Goal: Information Seeking & Learning: Learn about a topic

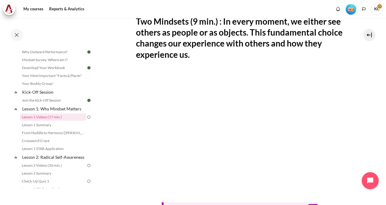
scroll to position [259, 0]
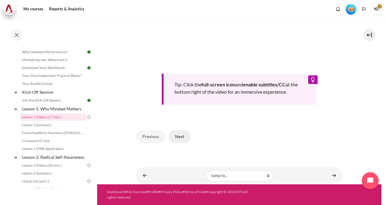
click at [182, 136] on button "Next" at bounding box center [180, 136] width 22 height 13
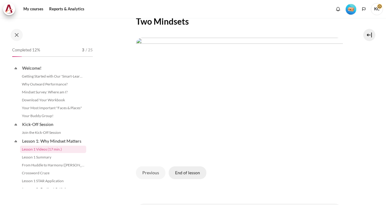
scroll to position [32, 0]
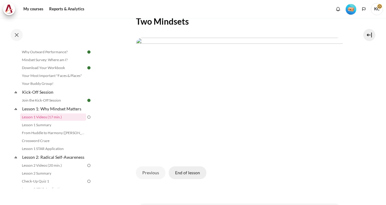
click at [182, 179] on button "End of lesson" at bounding box center [188, 172] width 38 height 13
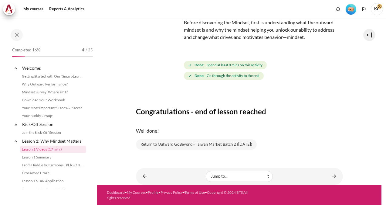
scroll to position [32, 0]
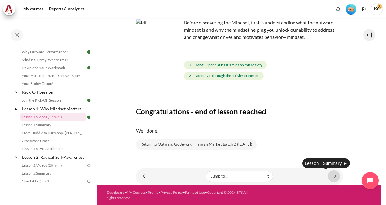
click at [329, 178] on link "Content" at bounding box center [334, 176] width 12 height 12
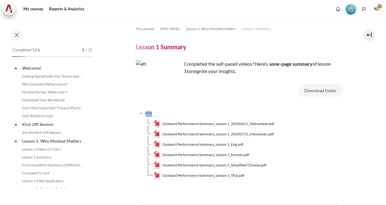
scroll to position [40, 0]
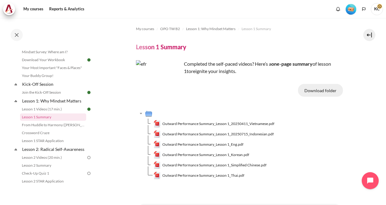
click at [312, 93] on button "Download folder" at bounding box center [320, 90] width 45 height 13
click at [205, 123] on span "Outward Performance Summary_Lesson 1_20250411_Vietnamese.pdf" at bounding box center [218, 123] width 112 height 5
click at [214, 134] on span "Outward Performance Summary_Lesson 1_20250715_Indonesian.pdf" at bounding box center [217, 133] width 111 height 5
click at [214, 142] on span "Outward Performance Summary_Lesson 1_Eng.pdf" at bounding box center [202, 143] width 81 height 5
click at [215, 154] on span "Outward Performance Summary_Lesson 1_Korean.pdf" at bounding box center [205, 154] width 87 height 5
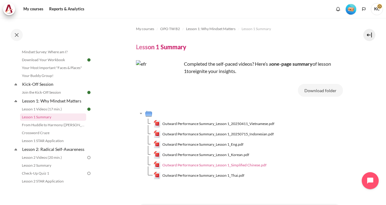
click at [217, 163] on span "Outward Performance Summary_Lesson 1_Simplified Chinese.pdf" at bounding box center [214, 164] width 104 height 5
click at [215, 176] on span "Outward Performance Summary_Lesson 1_Thai.pdf" at bounding box center [203, 174] width 82 height 5
click at [210, 165] on span "Outward Performance Summary_Lesson 1_Simplified Chinese.pdf" at bounding box center [214, 164] width 104 height 5
click at [211, 166] on span "Outward Performance Summary_Lesson 1_Simplified Chinese.pdf" at bounding box center [214, 164] width 104 height 5
click at [233, 164] on span "Outward Performance Summary_Lesson 1_Simplified Chinese.pdf" at bounding box center [214, 164] width 104 height 5
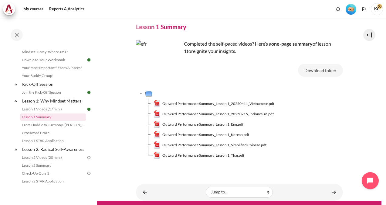
scroll to position [36, 0]
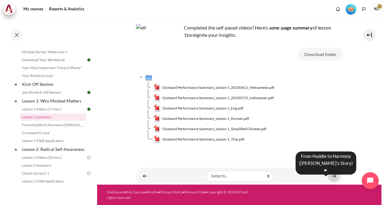
click at [332, 174] on link "Content" at bounding box center [334, 176] width 12 height 12
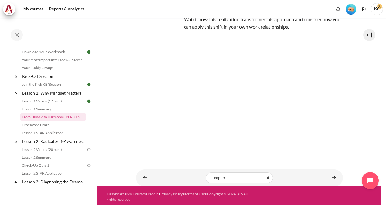
scroll to position [109, 0]
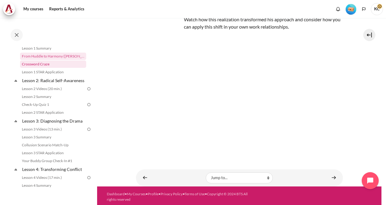
click at [48, 63] on link "Crossword Craze" at bounding box center [53, 63] width 66 height 7
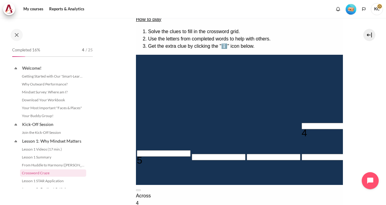
scroll to position [152, 0]
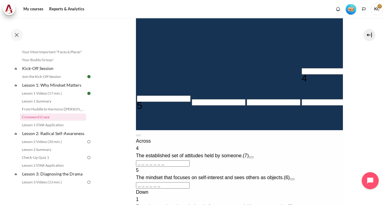
click at [86, 144] on img at bounding box center [88, 141] width 5 height 5
click at [53, 145] on link "Lesson 2 Videos (20 min.)" at bounding box center [53, 141] width 66 height 7
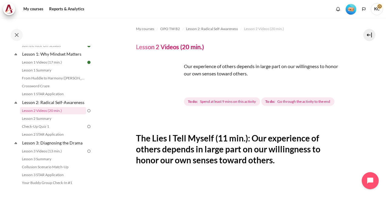
scroll to position [121, 0]
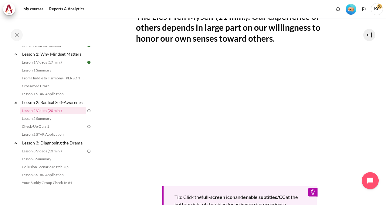
click at [86, 113] on img at bounding box center [88, 110] width 5 height 5
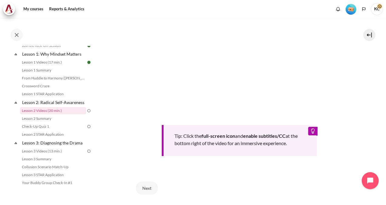
scroll to position [232, 0]
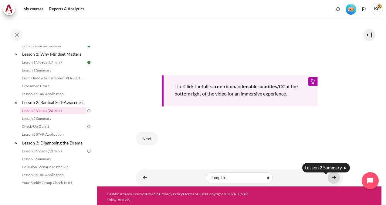
click at [333, 174] on link "Content" at bounding box center [334, 177] width 12 height 12
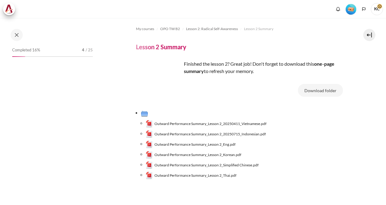
scroll to position [41, 0]
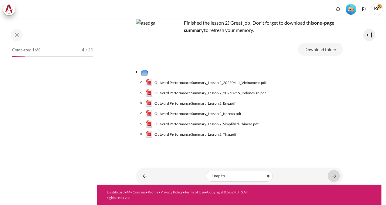
click at [330, 175] on link "Content" at bounding box center [334, 176] width 12 height 12
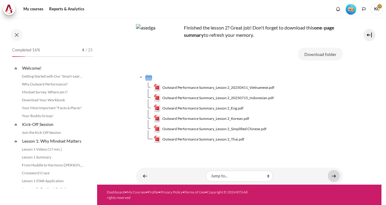
scroll to position [95, 0]
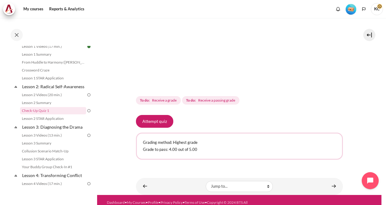
scroll to position [182, 0]
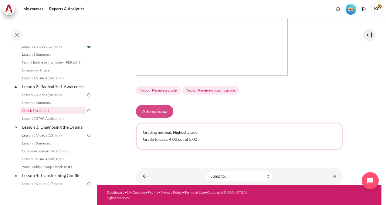
click at [154, 115] on button "Attempt quiz" at bounding box center [154, 111] width 37 height 13
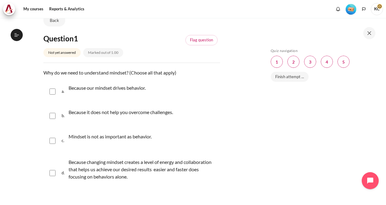
scroll to position [61, 0]
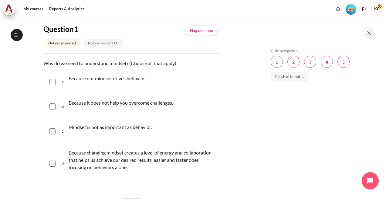
click at [50, 166] on input "Content" at bounding box center [52, 163] width 6 height 6
checkbox input "true"
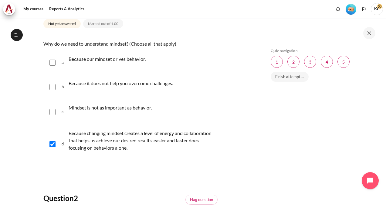
scroll to position [182, 0]
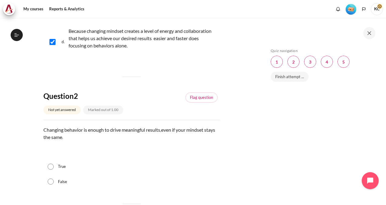
click at [47, 166] on div "True" at bounding box center [131, 166] width 177 height 15
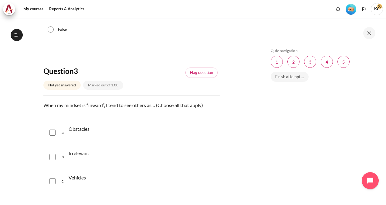
scroll to position [364, 0]
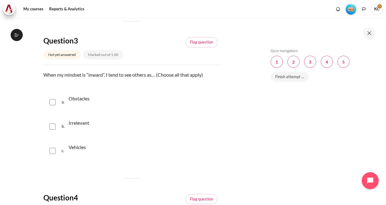
click at [54, 101] on input "Content" at bounding box center [52, 102] width 6 height 6
checkbox input "false"
click at [52, 127] on input "Content" at bounding box center [52, 126] width 6 height 6
checkbox input "true"
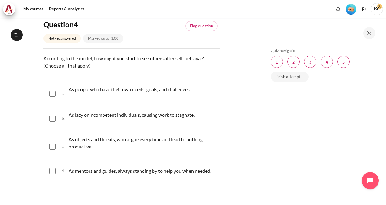
scroll to position [546, 0]
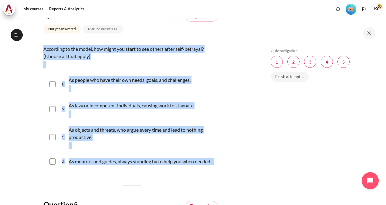
drag, startPoint x: 43, startPoint y: 46, endPoint x: 137, endPoint y: 165, distance: 152.1
click at [137, 165] on div "Question text According to the model, how might you start to see others after s…" at bounding box center [131, 107] width 177 height 125
drag, startPoint x: 137, startPoint y: 165, endPoint x: 129, endPoint y: 124, distance: 41.8
copy div "According to the model, how might you start to see others after self-betrayal? …"
click at [52, 85] on input "Content" at bounding box center [52, 84] width 6 height 6
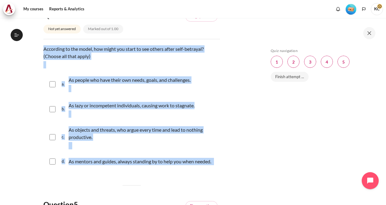
checkbox input "true"
click at [52, 110] on input "Content" at bounding box center [52, 109] width 6 height 6
checkbox input "true"
click at [52, 135] on input "Content" at bounding box center [52, 137] width 6 height 6
checkbox input "true"
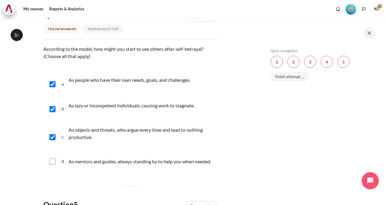
click at [307, 124] on div "Skip Quiz navigation Quiz navigation Question 1 This page Question 2 This page …" at bounding box center [322, 115] width 108 height 135
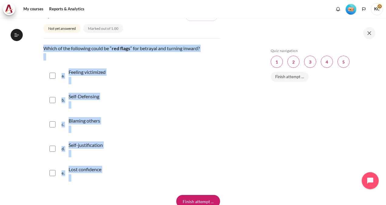
scroll to position [763, 0]
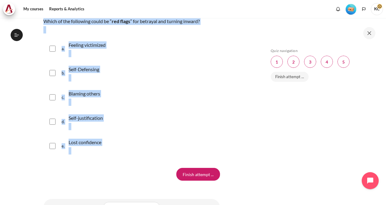
drag, startPoint x: 43, startPoint y: 78, endPoint x: 141, endPoint y: 170, distance: 135.2
drag, startPoint x: 141, startPoint y: 170, endPoint x: 94, endPoint y: 150, distance: 51.4
copy div "Which of the following could be “ red flags ” for betrayal and turning inward? …"
click at [50, 52] on input "Content" at bounding box center [52, 49] width 6 height 6
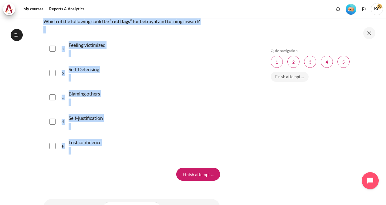
checkbox input "true"
click at [52, 76] on input "Content" at bounding box center [52, 73] width 6 height 6
checkbox input "true"
click at [53, 100] on input "Content" at bounding box center [52, 97] width 6 height 6
checkbox input "true"
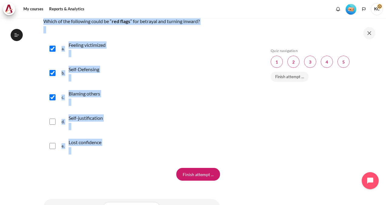
click at [53, 124] on input "Content" at bounding box center [52, 121] width 6 height 6
checkbox input "true"
click at [50, 149] on input "Content" at bounding box center [52, 146] width 6 height 6
checkbox input "true"
click at [192, 180] on input "Finish attempt ..." at bounding box center [198, 173] width 44 height 13
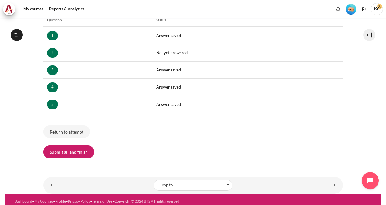
scroll to position [107, 0]
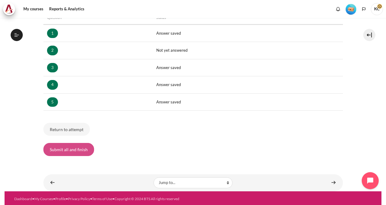
click at [68, 152] on button "Submit all and finish" at bounding box center [68, 149] width 51 height 13
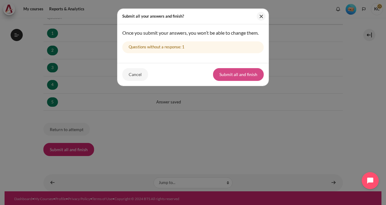
click at [229, 76] on button "Submit all and finish" at bounding box center [238, 74] width 51 height 13
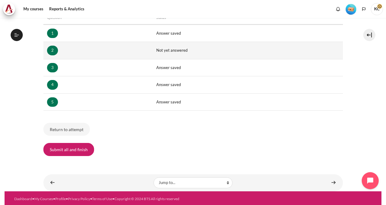
click at [164, 50] on td "Not yet answered" at bounding box center [248, 50] width 190 height 17
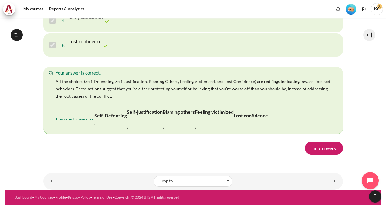
scroll to position [1309, 0]
click at [321, 148] on link "Finish review" at bounding box center [324, 147] width 38 height 13
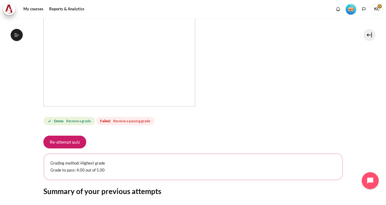
scroll to position [249, 0]
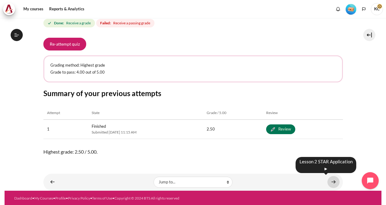
click at [329, 180] on link "Content" at bounding box center [333, 182] width 12 height 12
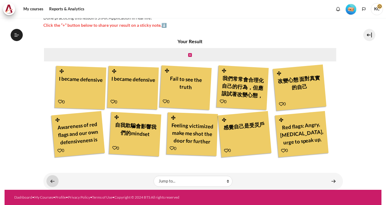
scroll to position [110, 0]
click at [52, 181] on link "Content" at bounding box center [52, 181] width 12 height 12
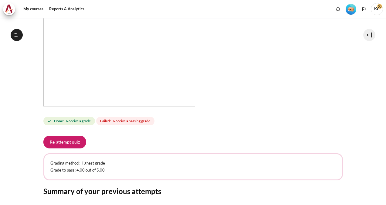
scroll to position [103, 0]
click at [62, 143] on button "Re-attempt quiz" at bounding box center [64, 141] width 43 height 13
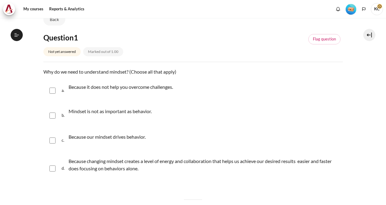
scroll to position [103, 0]
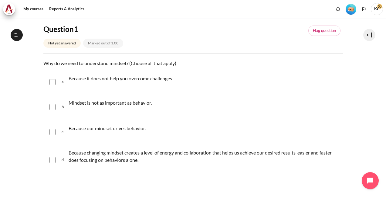
click at [55, 159] on div "d. Because changing mindset creates a level of energy and collaboration that he…" at bounding box center [192, 159] width 299 height 30
click at [49, 159] on div "d. Because changing mindset creates a level of energy and collaboration that he…" at bounding box center [192, 159] width 299 height 30
click at [53, 159] on input "Content" at bounding box center [52, 160] width 6 height 6
checkbox input "true"
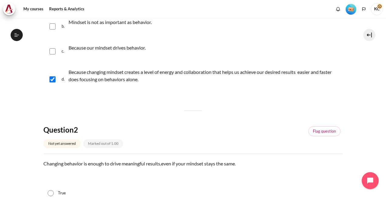
scroll to position [182, 0]
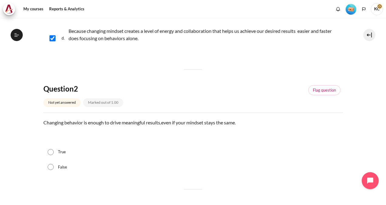
click at [50, 167] on input "False" at bounding box center [51, 167] width 6 height 6
radio input "true"
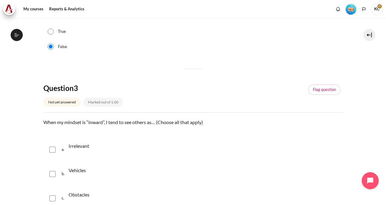
scroll to position [364, 0]
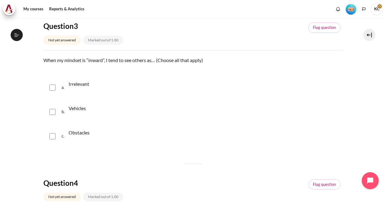
click at [51, 84] on input "Content" at bounding box center [52, 87] width 6 height 6
checkbox input "true"
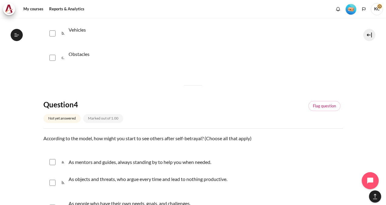
scroll to position [546, 0]
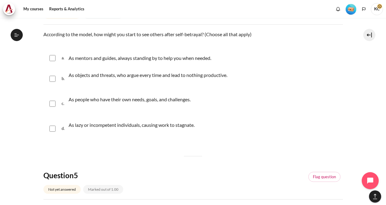
click at [52, 56] on input "Content" at bounding box center [52, 58] width 6 height 6
checkbox input "true"
click at [53, 79] on input "Content" at bounding box center [52, 79] width 6 height 6
checkbox input "true"
click at [53, 103] on input "Content" at bounding box center [52, 103] width 6 height 6
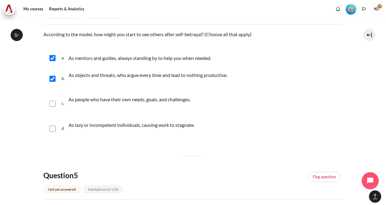
checkbox input "true"
click at [53, 52] on div "a. As mentors and guides, always standing by to help you when needed." at bounding box center [192, 58] width 299 height 16
click at [54, 58] on input "Content" at bounding box center [52, 58] width 6 height 6
checkbox input "false"
click at [52, 126] on input "Content" at bounding box center [52, 128] width 6 height 6
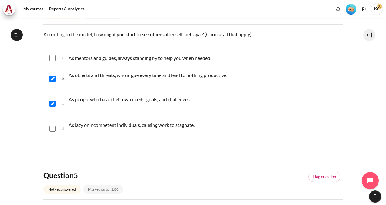
checkbox input "true"
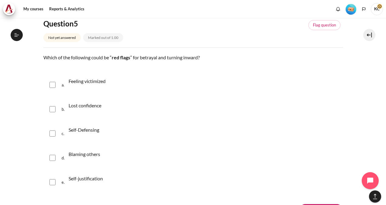
scroll to position [698, 0]
click at [51, 83] on input "Content" at bounding box center [52, 84] width 6 height 6
checkbox input "true"
click at [52, 108] on input "Content" at bounding box center [52, 109] width 6 height 6
checkbox input "true"
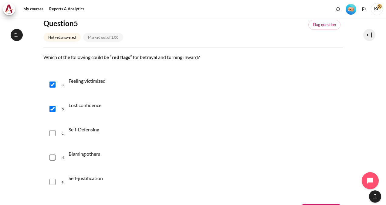
click at [52, 135] on input "Content" at bounding box center [52, 133] width 6 height 6
checkbox input "true"
drag, startPoint x: 53, startPoint y: 156, endPoint x: 49, endPoint y: 179, distance: 23.6
click at [52, 156] on input "Content" at bounding box center [52, 157] width 6 height 6
checkbox input "true"
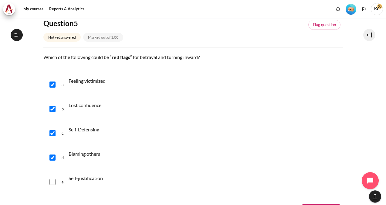
click at [50, 183] on input "Content" at bounding box center [52, 181] width 6 height 6
checkbox input "true"
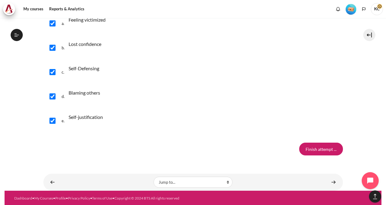
click at [309, 152] on input "Finish attempt ..." at bounding box center [321, 148] width 44 height 13
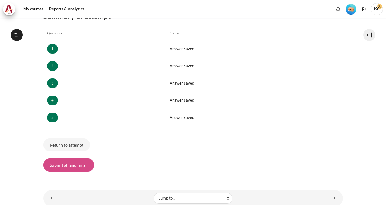
scroll to position [103, 0]
click at [66, 167] on button "Submit all and finish" at bounding box center [68, 164] width 51 height 13
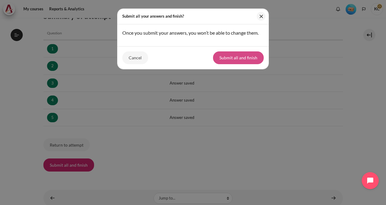
click at [231, 58] on button "Submit all and finish" at bounding box center [238, 57] width 51 height 13
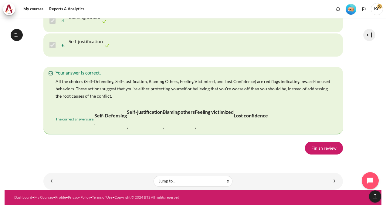
scroll to position [1309, 0]
click at [326, 153] on link "Finish review" at bounding box center [324, 147] width 38 height 13
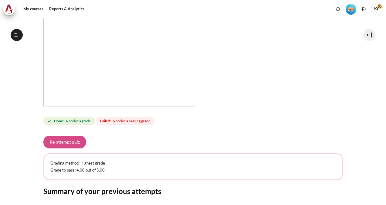
scroll to position [103, 0]
click at [58, 146] on button "Re-attempt quiz" at bounding box center [64, 141] width 43 height 13
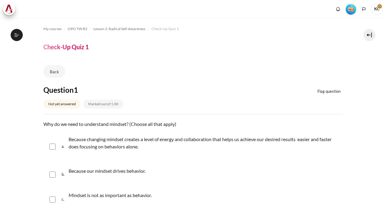
scroll to position [91, 0]
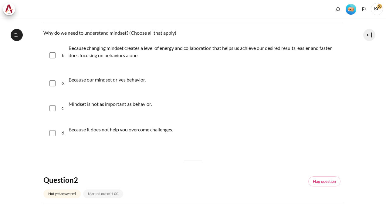
click at [53, 56] on input "Content" at bounding box center [52, 55] width 6 height 6
checkbox input "true"
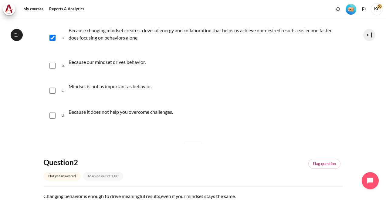
scroll to position [121, 0]
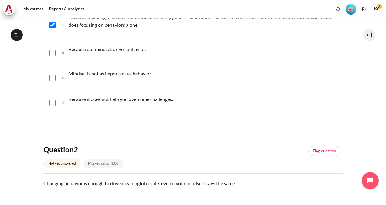
click at [50, 55] on input "Content" at bounding box center [52, 53] width 6 height 6
checkbox input "true"
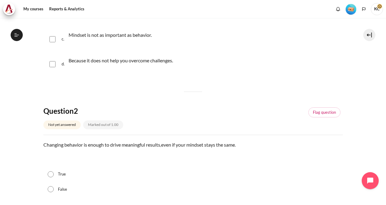
scroll to position [182, 0]
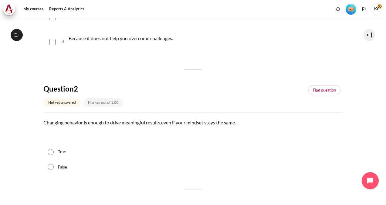
click at [48, 165] on input "False" at bounding box center [51, 167] width 6 height 6
radio input "true"
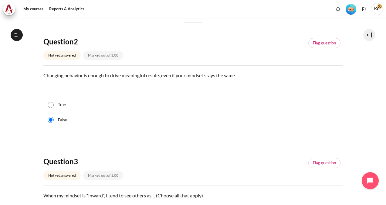
scroll to position [334, 0]
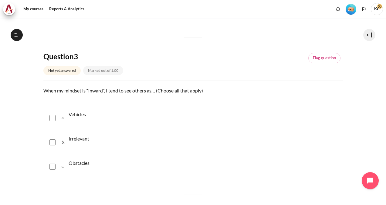
click at [52, 142] on input "Content" at bounding box center [52, 142] width 6 height 6
checkbox input "true"
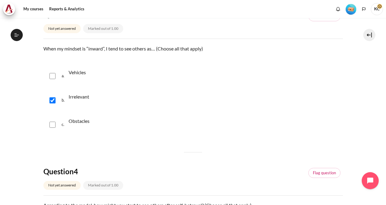
scroll to position [485, 0]
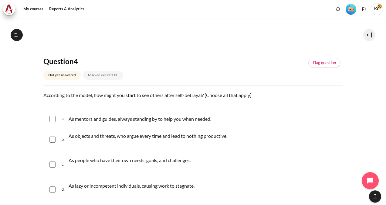
click at [54, 139] on input "Content" at bounding box center [52, 139] width 6 height 6
checkbox input "true"
click at [51, 188] on input "Content" at bounding box center [52, 189] width 6 height 6
checkbox input "true"
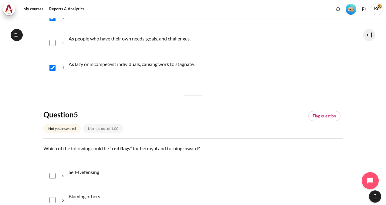
scroll to position [668, 0]
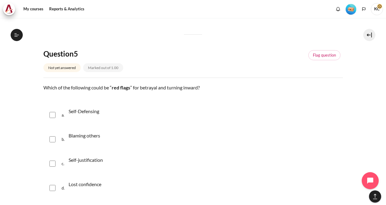
click at [52, 112] on input "Content" at bounding box center [52, 115] width 6 height 6
checkbox input "true"
click at [51, 139] on input "Content" at bounding box center [52, 139] width 6 height 6
checkbox input "true"
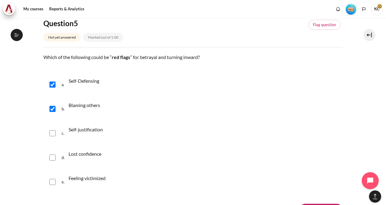
click at [54, 132] on input "Content" at bounding box center [52, 133] width 6 height 6
checkbox input "true"
click at [53, 156] on input "Content" at bounding box center [52, 157] width 6 height 6
checkbox input "true"
click at [53, 182] on input "Content" at bounding box center [52, 181] width 6 height 6
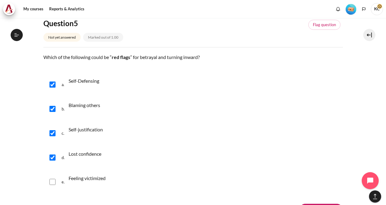
checkbox input "true"
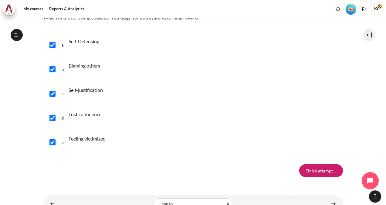
scroll to position [759, 0]
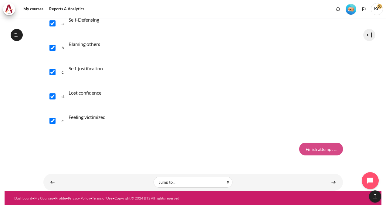
click at [313, 151] on input "Finish attempt ..." at bounding box center [321, 148] width 44 height 13
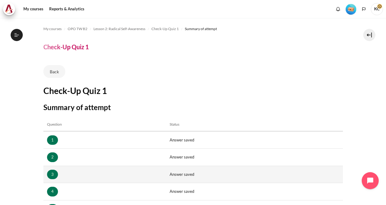
scroll to position [107, 0]
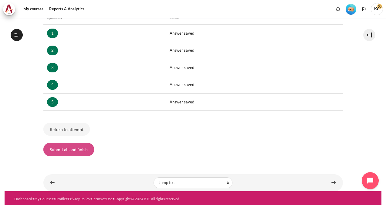
click at [63, 152] on button "Submit all and finish" at bounding box center [68, 149] width 51 height 13
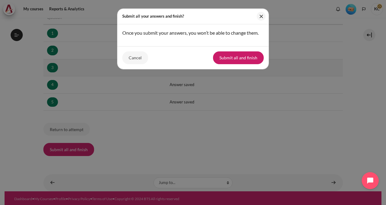
click at [232, 59] on button "Submit all and finish" at bounding box center [238, 57] width 51 height 13
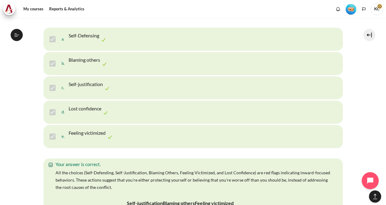
scroll to position [1274, 0]
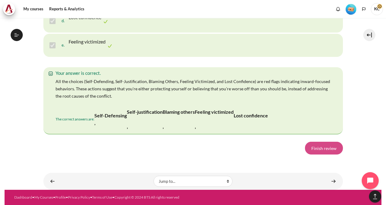
click at [322, 154] on link "Finish review" at bounding box center [324, 147] width 38 height 13
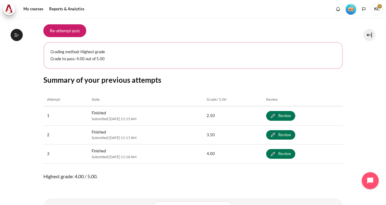
scroll to position [273, 0]
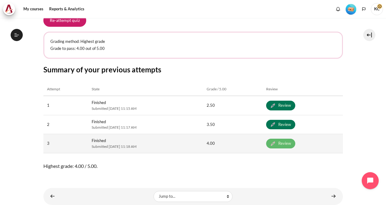
click at [295, 145] on link "Review" at bounding box center [280, 143] width 29 height 10
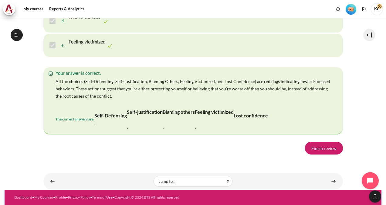
scroll to position [1286, 0]
click at [317, 150] on link "Finish review" at bounding box center [324, 147] width 38 height 13
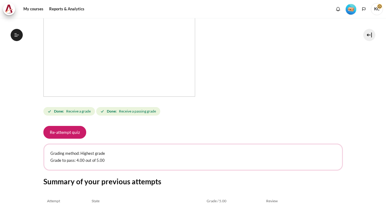
scroll to position [182, 0]
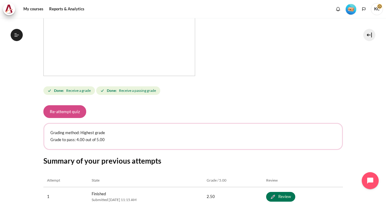
click at [63, 116] on button "Re-attempt quiz" at bounding box center [64, 111] width 43 height 13
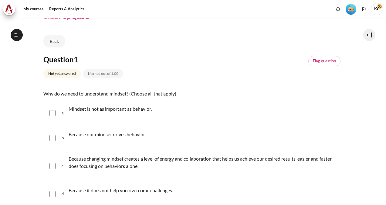
scroll to position [103, 0]
click at [52, 165] on input "Content" at bounding box center [52, 166] width 6 height 6
checkbox input "true"
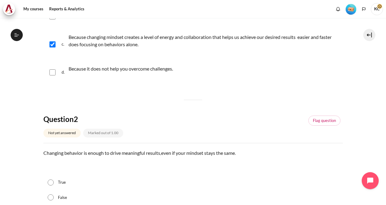
scroll to position [212, 0]
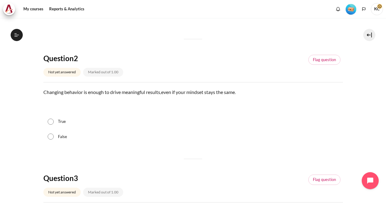
click at [52, 136] on input "False" at bounding box center [51, 136] width 6 height 6
radio input "true"
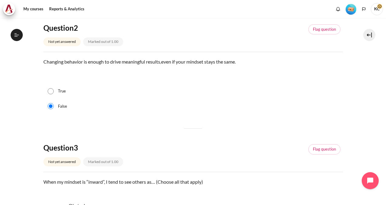
click at [49, 90] on input "True" at bounding box center [51, 91] width 6 height 6
radio input "true"
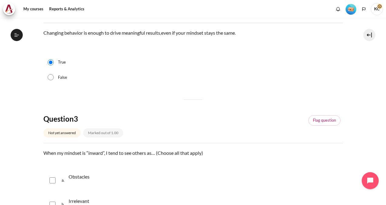
scroll to position [303, 0]
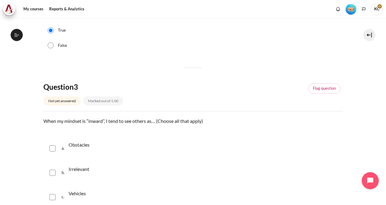
click at [53, 147] on input "Content" at bounding box center [52, 148] width 6 height 6
checkbox input "true"
drag, startPoint x: 52, startPoint y: 168, endPoint x: 53, endPoint y: 172, distance: 4.1
click at [52, 168] on div "b. Irrelevant" at bounding box center [192, 172] width 299 height 23
click at [52, 169] on input "Content" at bounding box center [52, 172] width 6 height 6
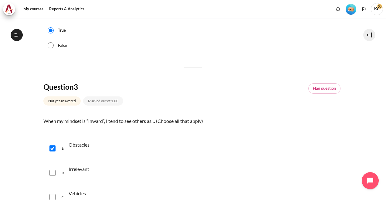
checkbox input "true"
click at [53, 196] on input "Content" at bounding box center [52, 197] width 6 height 6
checkbox input "true"
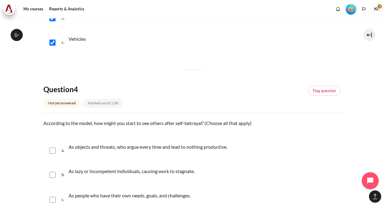
scroll to position [516, 0]
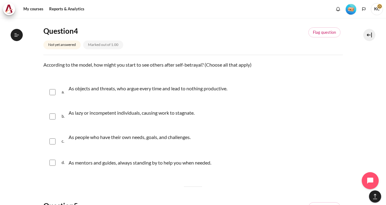
click at [50, 91] on input "Content" at bounding box center [52, 92] width 6 height 6
checkbox input "true"
click at [52, 115] on input "Content" at bounding box center [52, 116] width 6 height 6
checkbox input "true"
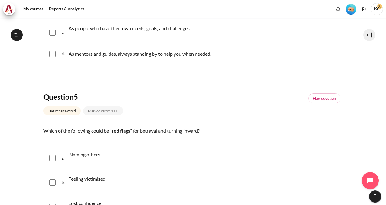
scroll to position [698, 0]
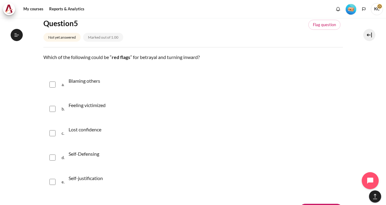
click at [55, 83] on div "a. Blaming others" at bounding box center [192, 84] width 299 height 23
click at [53, 86] on input "Content" at bounding box center [52, 84] width 6 height 6
checkbox input "true"
click at [52, 110] on input "Content" at bounding box center [52, 109] width 6 height 6
checkbox input "true"
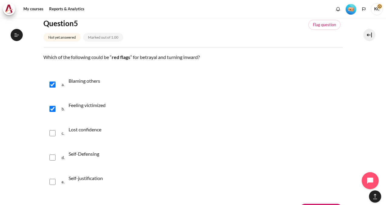
click at [49, 129] on div "c. Lost confidence" at bounding box center [192, 132] width 299 height 23
drag, startPoint x: 53, startPoint y: 132, endPoint x: 53, endPoint y: 144, distance: 11.8
click at [52, 132] on input "Content" at bounding box center [52, 133] width 6 height 6
checkbox input "true"
click at [53, 156] on input "Content" at bounding box center [52, 157] width 6 height 6
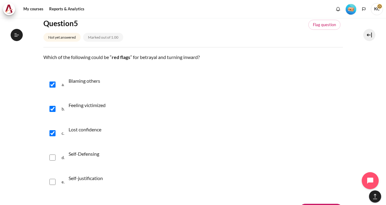
checkbox input "true"
click at [52, 182] on input "Content" at bounding box center [52, 181] width 6 height 6
checkbox input "true"
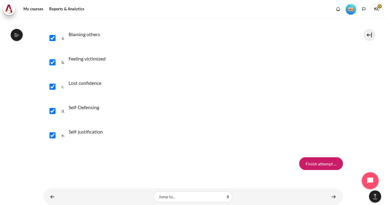
scroll to position [759, 0]
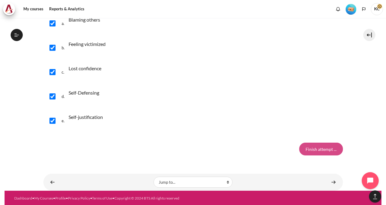
click at [317, 145] on input "Finish attempt ..." at bounding box center [321, 148] width 44 height 13
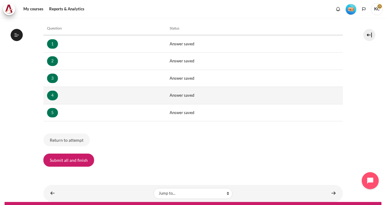
scroll to position [107, 0]
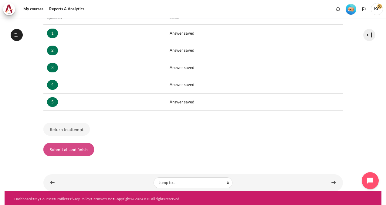
click at [60, 151] on button "Submit all and finish" at bounding box center [68, 149] width 51 height 13
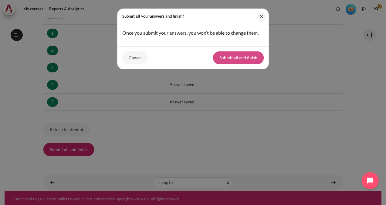
click at [233, 60] on button "Submit all and finish" at bounding box center [238, 57] width 51 height 13
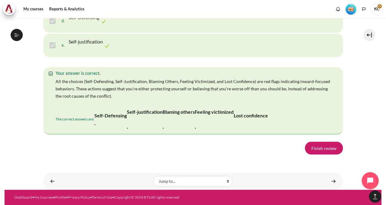
scroll to position [1313, 0]
click at [316, 151] on link "Finish review" at bounding box center [324, 147] width 38 height 13
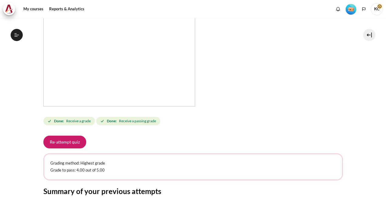
scroll to position [103, 0]
click at [59, 147] on button "Re-attempt quiz" at bounding box center [64, 141] width 43 height 13
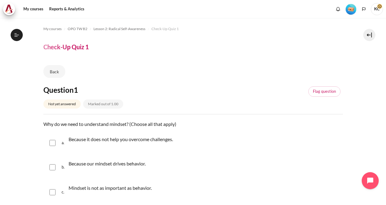
scroll to position [103, 0]
click at [55, 166] on input "Content" at bounding box center [52, 167] width 6 height 6
checkbox input "true"
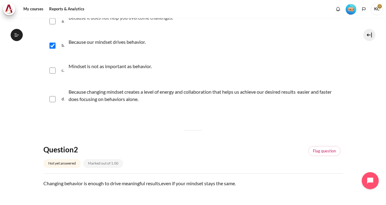
click at [52, 100] on input "Content" at bounding box center [52, 99] width 6 height 6
checkbox input "true"
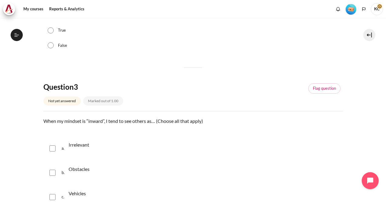
scroll to position [243, 0]
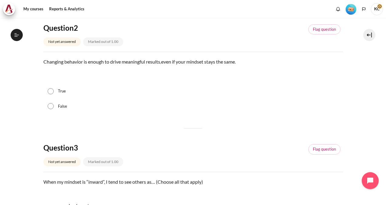
click at [49, 106] on input "False" at bounding box center [51, 106] width 6 height 6
radio input "true"
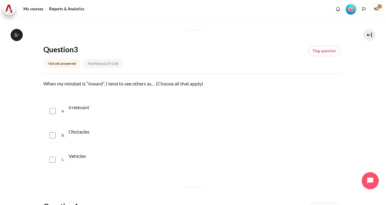
scroll to position [364, 0]
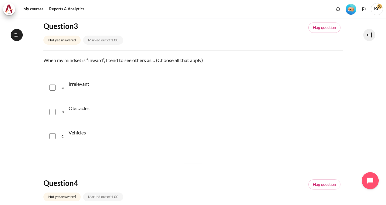
click at [53, 86] on input "Content" at bounding box center [52, 87] width 6 height 6
checkbox input "true"
click at [52, 110] on input "Content" at bounding box center [52, 112] width 6 height 6
checkbox input "true"
click at [54, 138] on input "Content" at bounding box center [52, 136] width 6 height 6
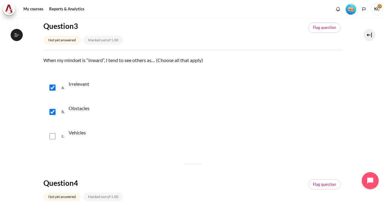
checkbox input "true"
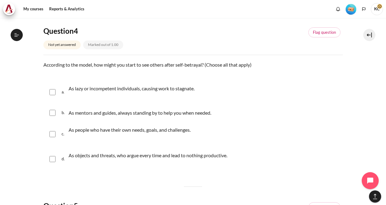
click at [53, 89] on input "Content" at bounding box center [52, 92] width 6 height 6
checkbox input "true"
click at [55, 157] on input "Content" at bounding box center [52, 159] width 6 height 6
checkbox input "true"
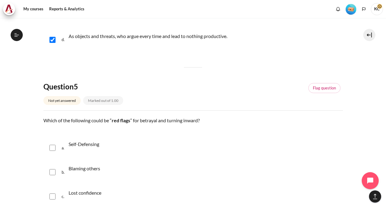
scroll to position [698, 0]
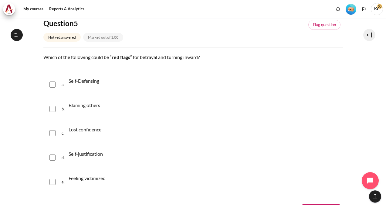
click at [51, 83] on input "Content" at bounding box center [52, 84] width 6 height 6
checkbox input "true"
click at [51, 108] on input "Content" at bounding box center [52, 109] width 6 height 6
checkbox input "true"
click at [52, 134] on input "Content" at bounding box center [52, 133] width 6 height 6
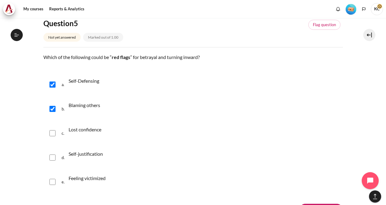
checkbox input "true"
click at [52, 154] on input "Content" at bounding box center [52, 157] width 6 height 6
checkbox input "true"
click at [51, 185] on div "e. Feeling victimized" at bounding box center [192, 181] width 299 height 23
click at [50, 182] on input "Content" at bounding box center [52, 181] width 6 height 6
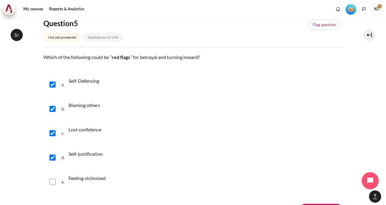
checkbox input "true"
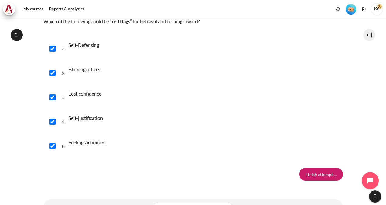
scroll to position [759, 0]
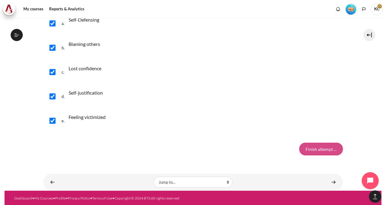
click at [313, 149] on input "Finish attempt ..." at bounding box center [321, 148] width 44 height 13
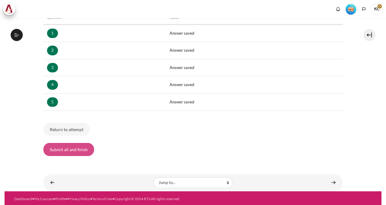
scroll to position [103, 0]
click at [65, 150] on button "Submit all and finish" at bounding box center [68, 149] width 51 height 13
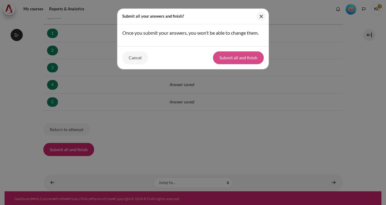
click at [229, 59] on button "Submit all and finish" at bounding box center [238, 57] width 51 height 13
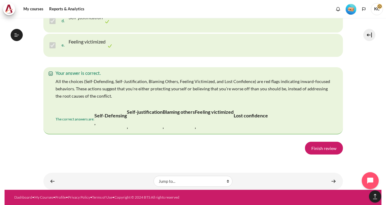
scroll to position [1280, 0]
click at [317, 151] on link "Finish review" at bounding box center [324, 147] width 38 height 13
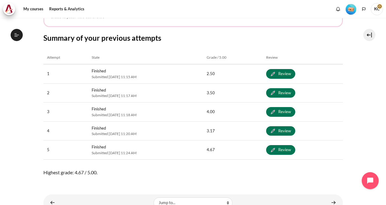
scroll to position [325, 0]
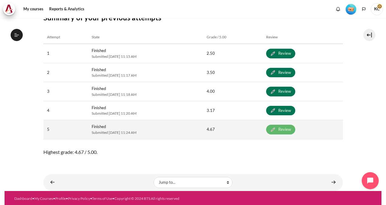
click at [293, 127] on link "Review" at bounding box center [280, 129] width 29 height 10
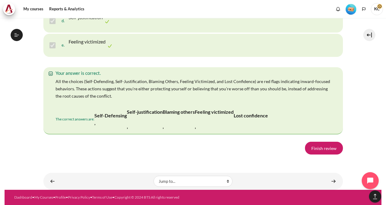
scroll to position [1280, 0]
click at [320, 148] on link "Finish review" at bounding box center [324, 147] width 38 height 13
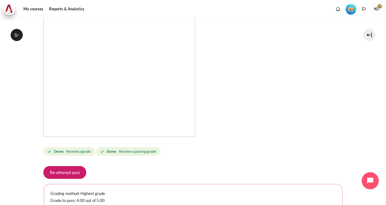
scroll to position [273, 0]
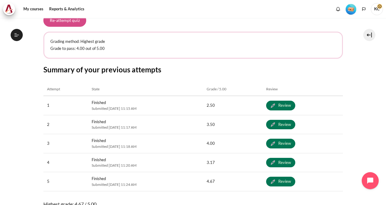
click at [61, 23] on button "Re-attempt quiz" at bounding box center [64, 20] width 43 height 13
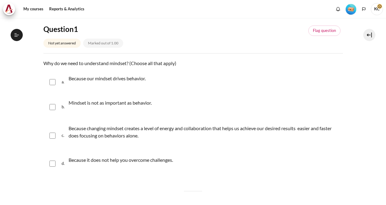
scroll to position [103, 0]
click at [53, 82] on input "Content" at bounding box center [52, 82] width 6 height 6
checkbox input "true"
click at [52, 136] on input "Content" at bounding box center [52, 135] width 6 height 6
checkbox input "true"
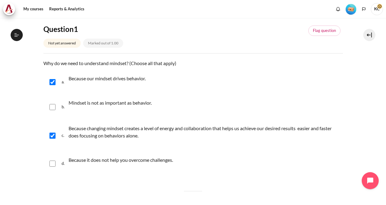
scroll to position [212, 0]
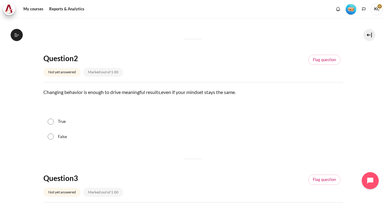
click at [52, 137] on input "False" at bounding box center [51, 136] width 6 height 6
radio input "true"
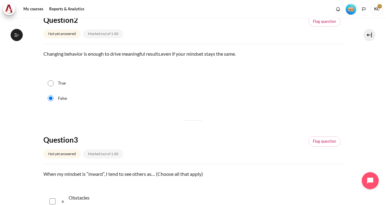
scroll to position [303, 0]
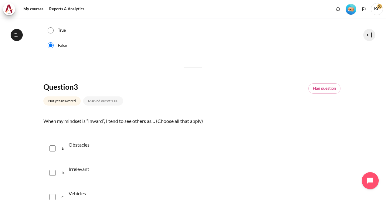
click at [53, 150] on input "Content" at bounding box center [52, 148] width 6 height 6
checkbox input "true"
click at [52, 173] on input "Content" at bounding box center [52, 172] width 6 height 6
checkbox input "true"
click at [50, 198] on div "c. Vehicles" at bounding box center [192, 196] width 299 height 23
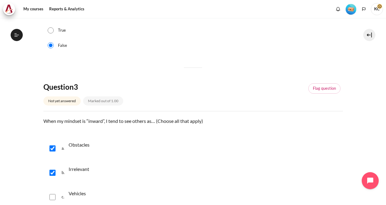
click at [51, 196] on input "Content" at bounding box center [52, 197] width 6 height 6
checkbox input "true"
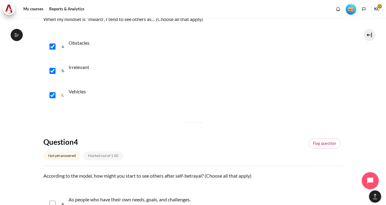
scroll to position [516, 0]
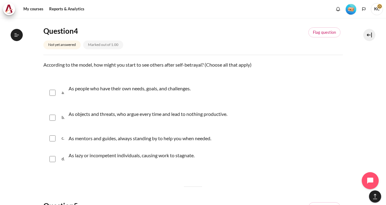
click at [51, 117] on input "Content" at bounding box center [52, 117] width 6 height 6
checkbox input "true"
click at [52, 138] on input "Content" at bounding box center [52, 138] width 6 height 6
checkbox input "true"
click at [53, 157] on input "Content" at bounding box center [52, 159] width 6 height 6
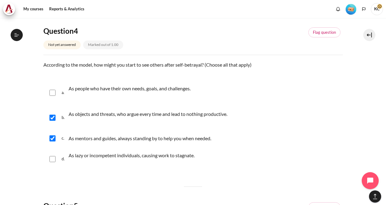
checkbox input "true"
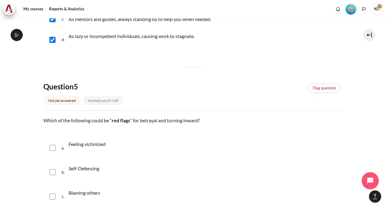
scroll to position [668, 0]
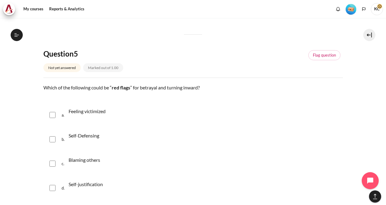
drag, startPoint x: 50, startPoint y: 114, endPoint x: 54, endPoint y: 130, distance: 16.8
click at [50, 114] on input "Content" at bounding box center [52, 115] width 6 height 6
checkbox input "true"
click at [54, 140] on input "Content" at bounding box center [52, 139] width 6 height 6
checkbox input "true"
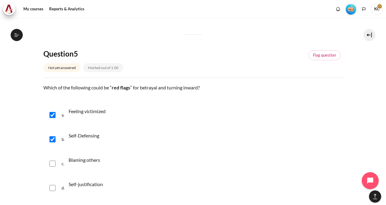
click at [55, 163] on input "Content" at bounding box center [52, 163] width 6 height 6
checkbox input "true"
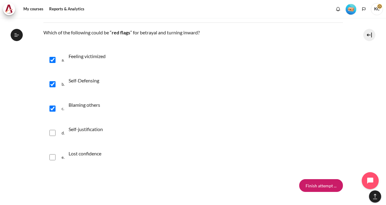
scroll to position [728, 0]
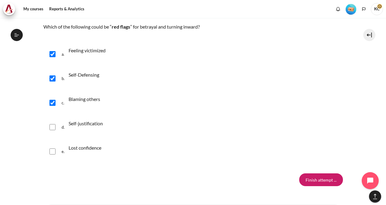
click at [53, 126] on input "Content" at bounding box center [52, 127] width 6 height 6
checkbox input "true"
click at [55, 150] on div "e. Lost confidence" at bounding box center [192, 151] width 299 height 23
click at [50, 150] on input "Content" at bounding box center [52, 151] width 6 height 6
checkbox input "true"
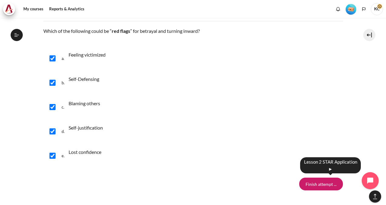
scroll to position [759, 0]
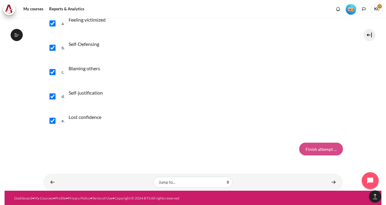
click at [313, 148] on input "Finish attempt ..." at bounding box center [321, 148] width 44 height 13
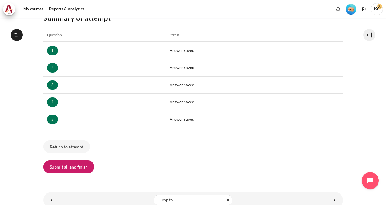
scroll to position [107, 0]
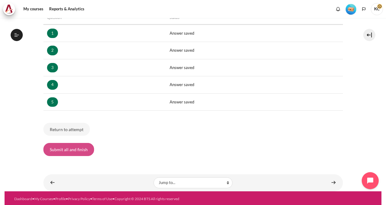
click at [63, 152] on button "Submit all and finish" at bounding box center [68, 149] width 51 height 13
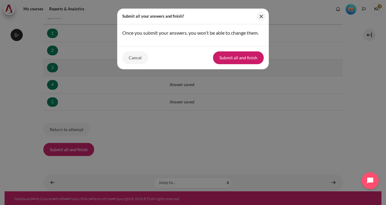
click at [235, 60] on button "Submit all and finish" at bounding box center [238, 57] width 51 height 13
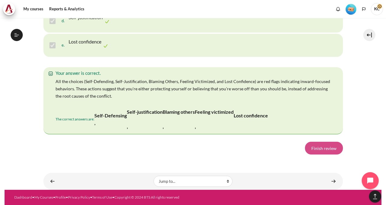
scroll to position [1290, 0]
click at [324, 154] on link "Finish review" at bounding box center [324, 147] width 38 height 13
click at [321, 150] on link "Finish review" at bounding box center [324, 147] width 38 height 13
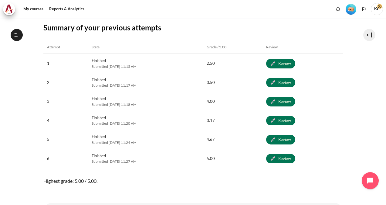
scroll to position [344, 0]
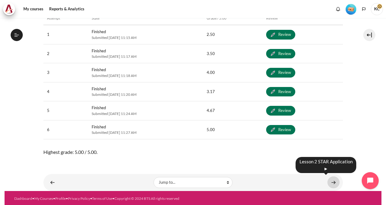
click at [330, 182] on link "Content" at bounding box center [333, 182] width 12 height 12
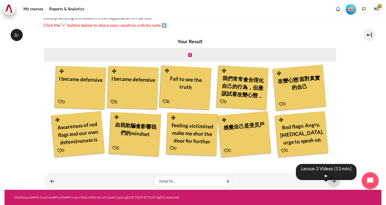
scroll to position [110, 0]
click at [331, 180] on link "Content" at bounding box center [333, 181] width 12 height 12
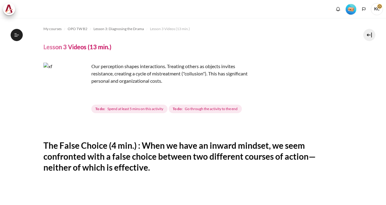
scroll to position [286, 0]
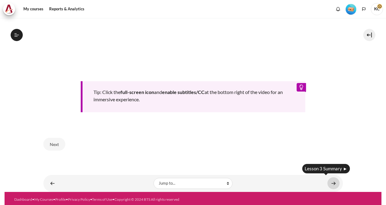
click at [330, 179] on link "Content" at bounding box center [333, 183] width 12 height 12
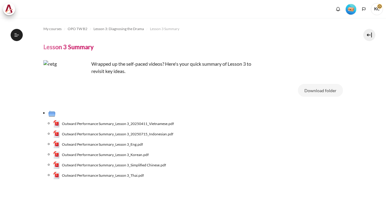
scroll to position [36, 0]
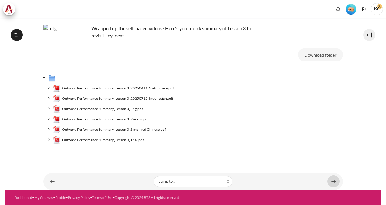
click at [330, 180] on link "Content" at bounding box center [333, 181] width 12 height 12
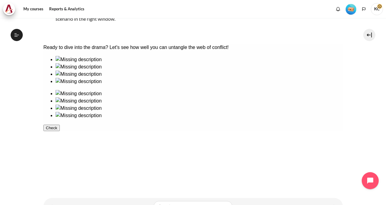
scroll to position [128, 0]
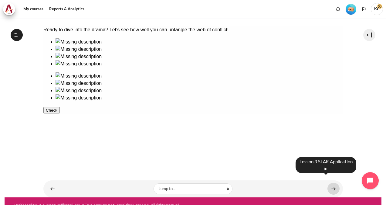
click at [330, 182] on link "Content" at bounding box center [333, 188] width 12 height 12
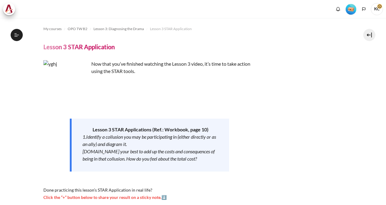
scroll to position [171, 0]
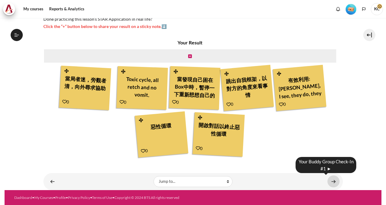
click at [329, 182] on link "Content" at bounding box center [333, 181] width 12 height 12
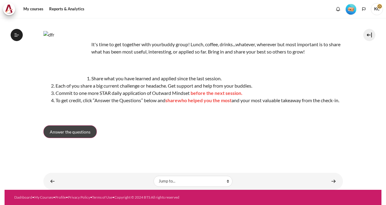
scroll to position [159, 0]
click at [76, 135] on link "Answer the questions" at bounding box center [69, 131] width 53 height 13
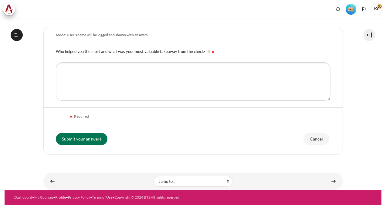
scroll to position [159, 0]
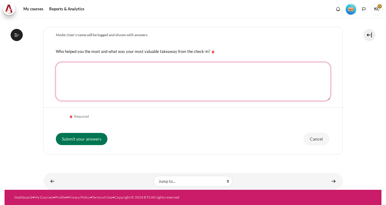
click at [113, 69] on textarea "Who helped you the most and what was your most valuable takeaway from the check…" at bounding box center [193, 81] width 275 height 38
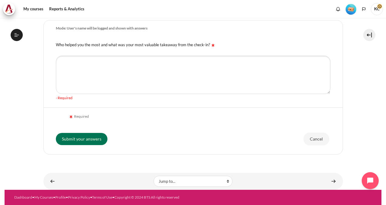
drag, startPoint x: 56, startPoint y: 34, endPoint x: 208, endPoint y: 52, distance: 153.4
click at [208, 52] on form "Mode: User's name will be logged and shown with answers Who helped you the most…" at bounding box center [192, 87] width 299 height 134
drag, startPoint x: 56, startPoint y: 36, endPoint x: 208, endPoint y: 51, distance: 152.8
click at [208, 51] on form "Mode: User's name will be logged and shown with answers Who helped you the most…" at bounding box center [192, 87] width 299 height 134
drag, startPoint x: 208, startPoint y: 51, endPoint x: 190, endPoint y: 51, distance: 17.9
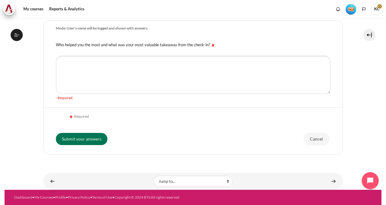
copy form "Mode: User's name will be logged and shown with answers Who helped you the most…"
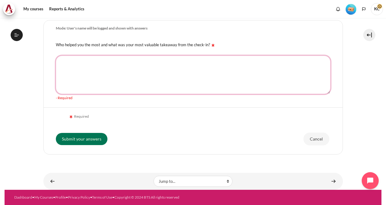
click at [111, 68] on textarea "Who helped you the most and what was your most valuable takeaway from the check…" at bounding box center [193, 75] width 275 height 38
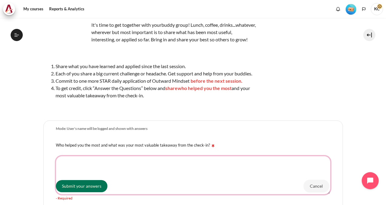
scroll to position [60, 0]
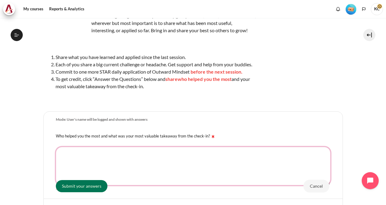
click at [107, 159] on textarea "Who helped you the most and what was your most valuable takeaway from the check…" at bounding box center [193, 166] width 275 height 38
type textarea "ㄇ"
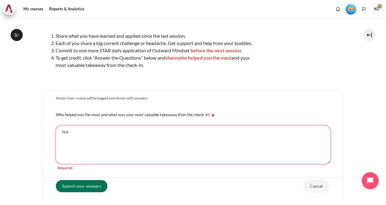
scroll to position [158, 0]
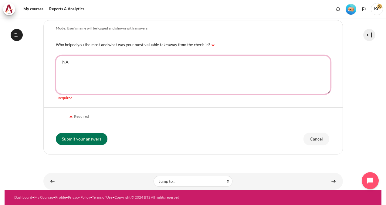
click at [121, 72] on textarea "NA" at bounding box center [193, 75] width 275 height 38
drag, startPoint x: 79, startPoint y: 81, endPoint x: 77, endPoint y: 78, distance: 3.7
click at [77, 79] on textarea "NA" at bounding box center [193, 75] width 275 height 38
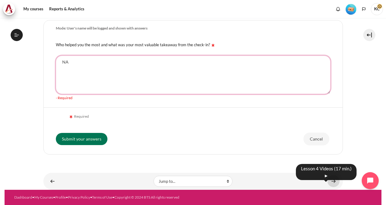
type textarea "NA"
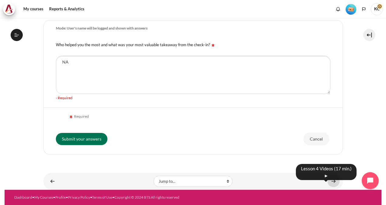
click at [328, 180] on link "Content" at bounding box center [333, 181] width 12 height 12
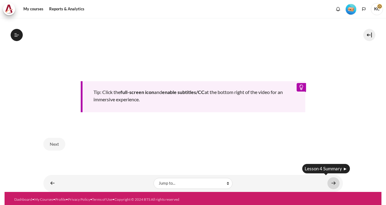
scroll to position [175, 0]
click at [330, 179] on link "Content" at bounding box center [333, 183] width 12 height 12
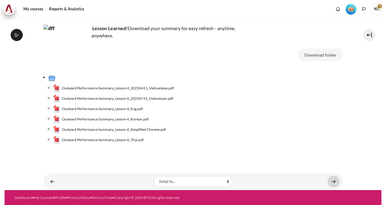
scroll to position [33, 0]
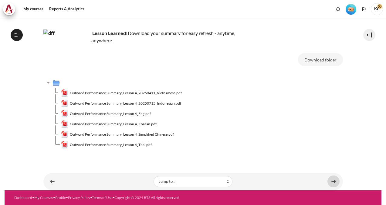
click at [329, 179] on link "Content" at bounding box center [333, 181] width 12 height 12
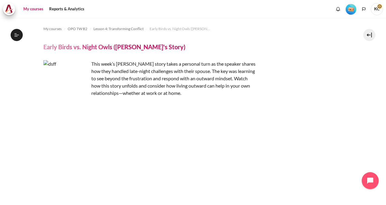
click at [34, 9] on link "My courses" at bounding box center [33, 9] width 24 height 12
